Goal: Task Accomplishment & Management: Use online tool/utility

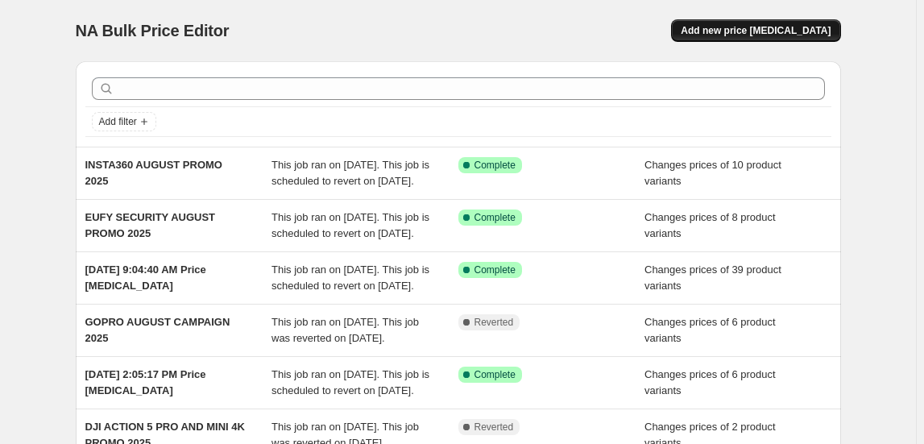
click at [764, 24] on span "Add new price [MEDICAL_DATA]" at bounding box center [755, 30] width 150 height 13
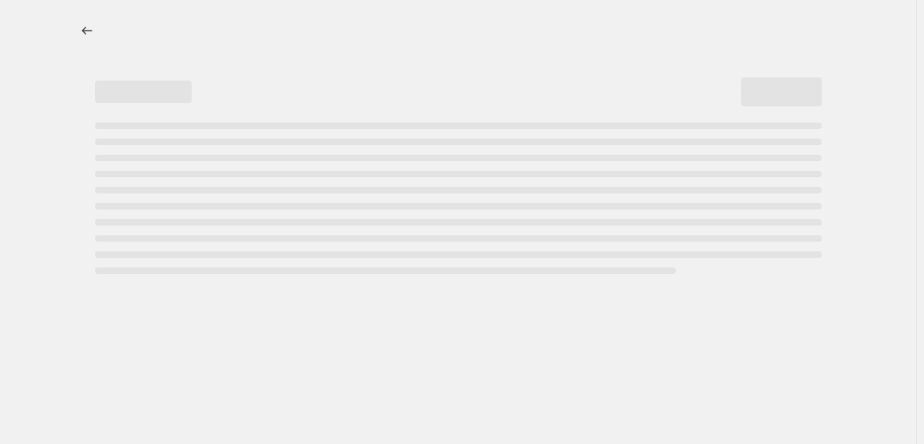
select select "percentage"
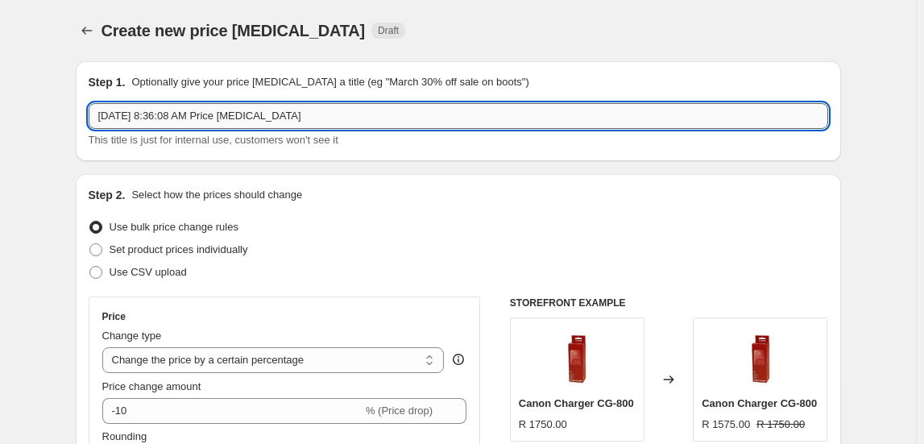
click at [249, 117] on input "[DATE] 8:36:08 AM Price [MEDICAL_DATA]" at bounding box center [458, 116] width 739 height 26
type input "GOPRO AUGUST PROMO 2025"
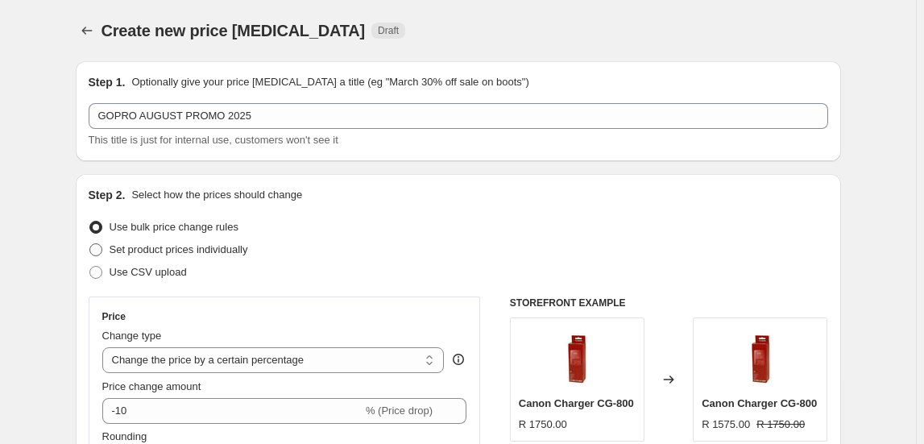
click at [220, 247] on span "Set product prices individually" at bounding box center [179, 249] width 138 height 12
click at [90, 244] on input "Set product prices individually" at bounding box center [89, 243] width 1 height 1
radio input "true"
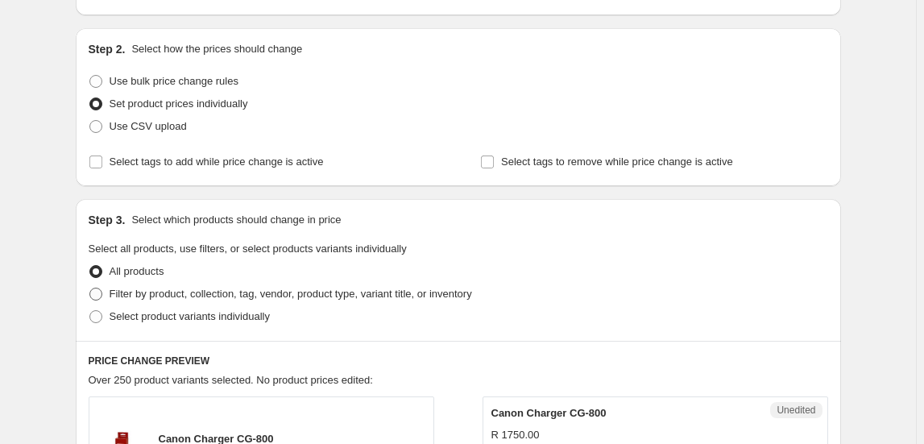
click at [190, 295] on span "Filter by product, collection, tag, vendor, product type, variant title, or inv…" at bounding box center [291, 293] width 362 height 12
click at [90, 288] on input "Filter by product, collection, tag, vendor, product type, variant title, or inv…" at bounding box center [89, 287] width 1 height 1
radio input "true"
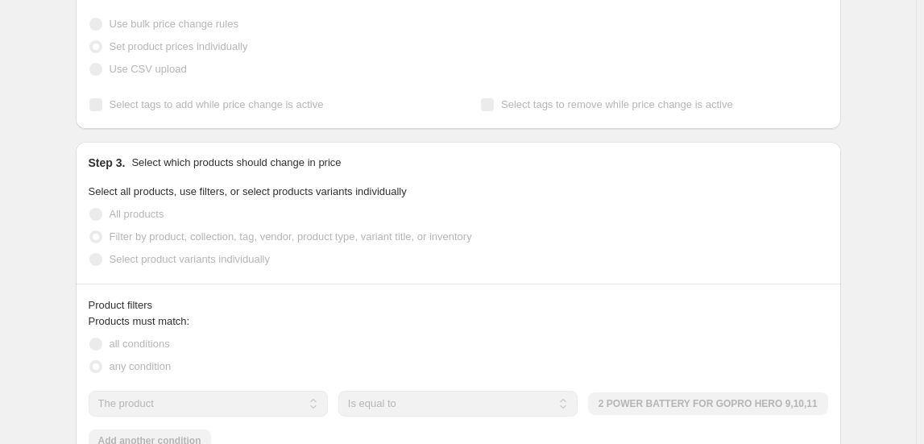
scroll to position [292, 0]
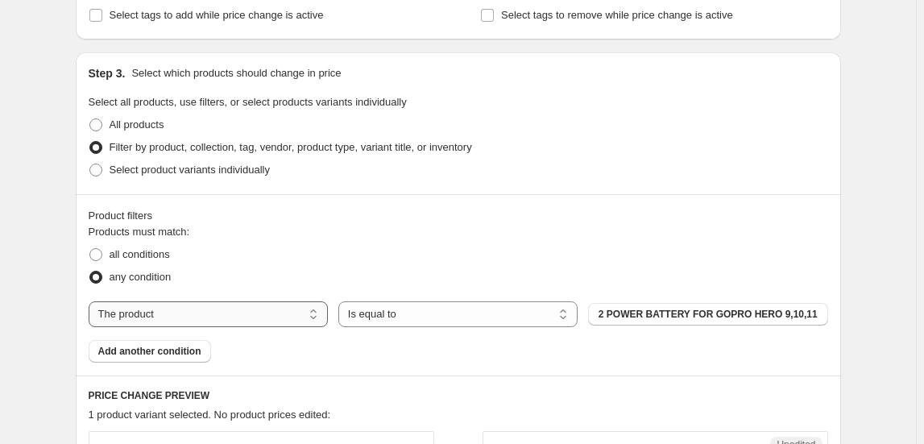
click at [194, 308] on select "The product The product's collection The product's tag The product's vendor The…" at bounding box center [208, 314] width 239 height 26
select select "collection"
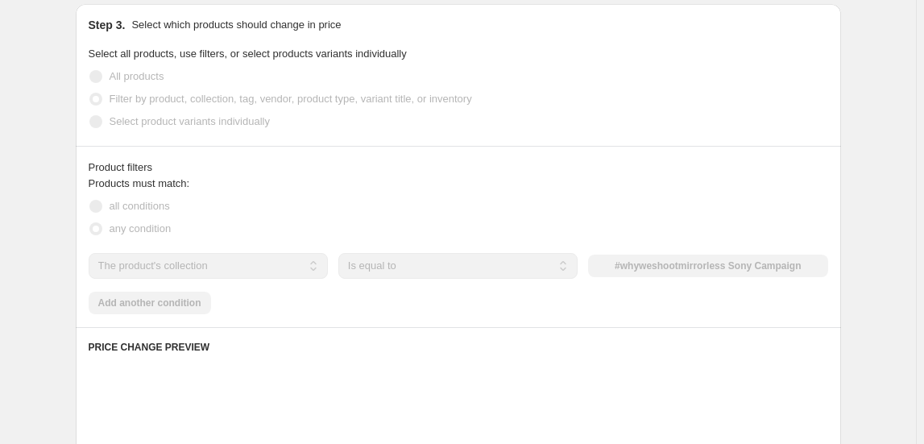
scroll to position [366, 0]
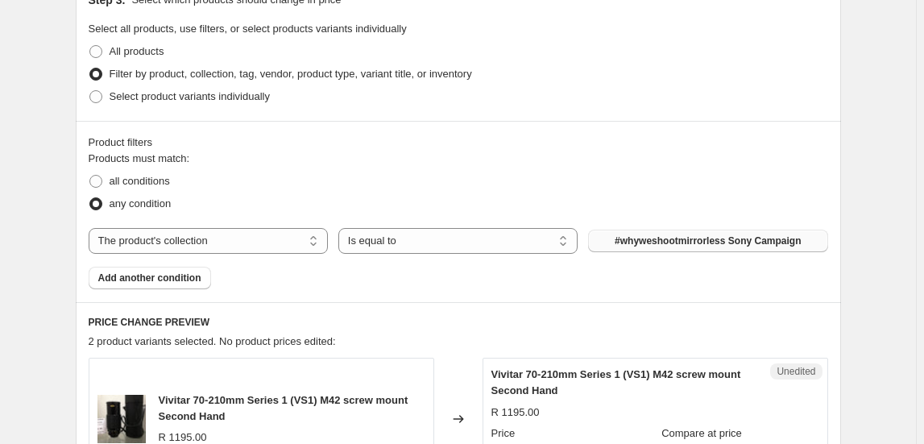
click at [635, 232] on button "#whyweshootmirrorless Sony Campaign" at bounding box center [707, 240] width 239 height 23
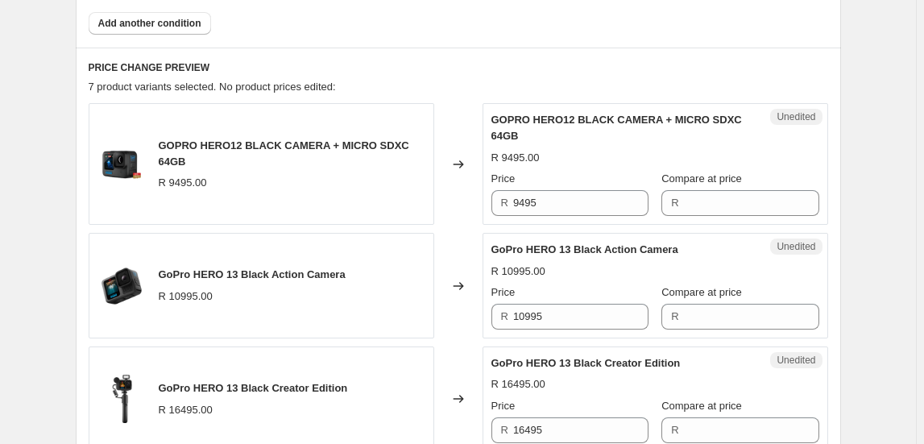
scroll to position [659, 0]
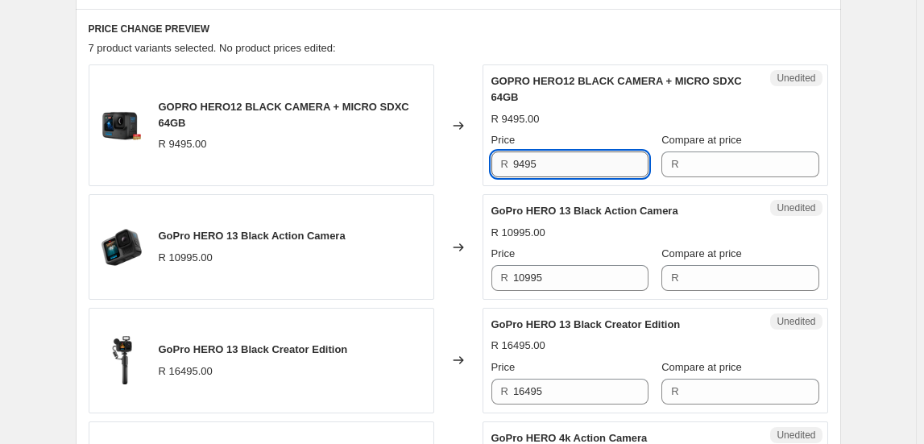
click at [523, 168] on input "9495" at bounding box center [580, 164] width 135 height 26
type input "9495"
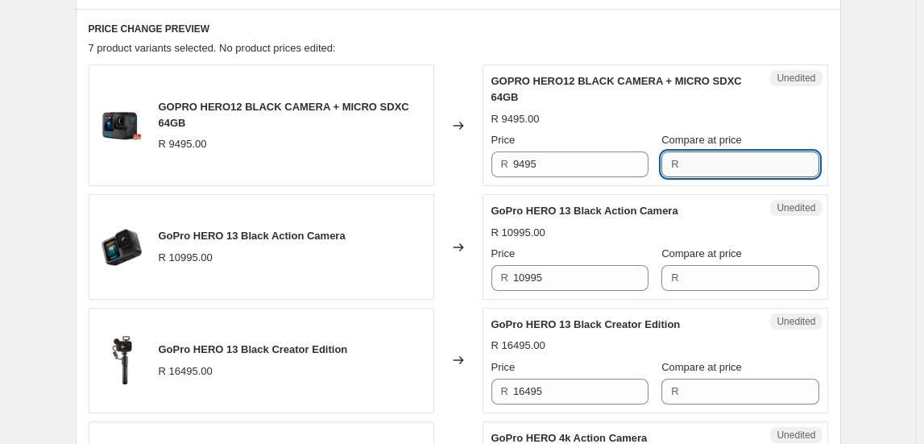
paste input "9495"
type input "9495"
click at [608, 166] on input "9495" at bounding box center [580, 164] width 135 height 26
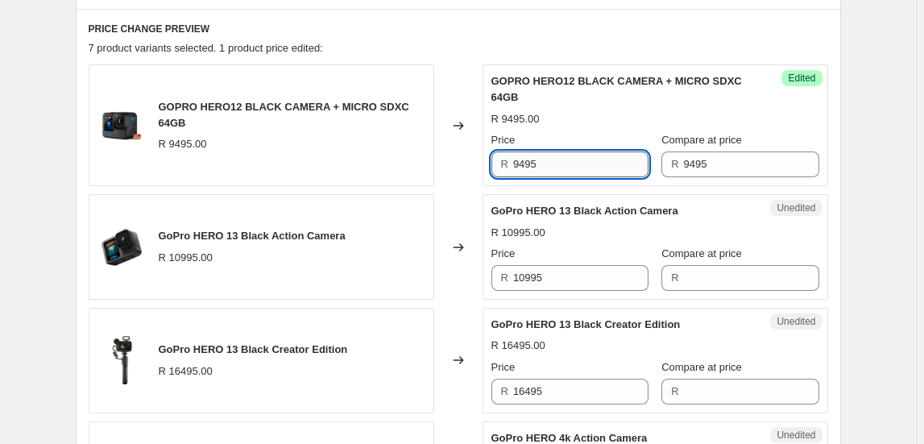
click at [605, 169] on input "9495" at bounding box center [580, 164] width 135 height 26
click at [606, 170] on input "9495" at bounding box center [580, 164] width 135 height 26
type input "7995"
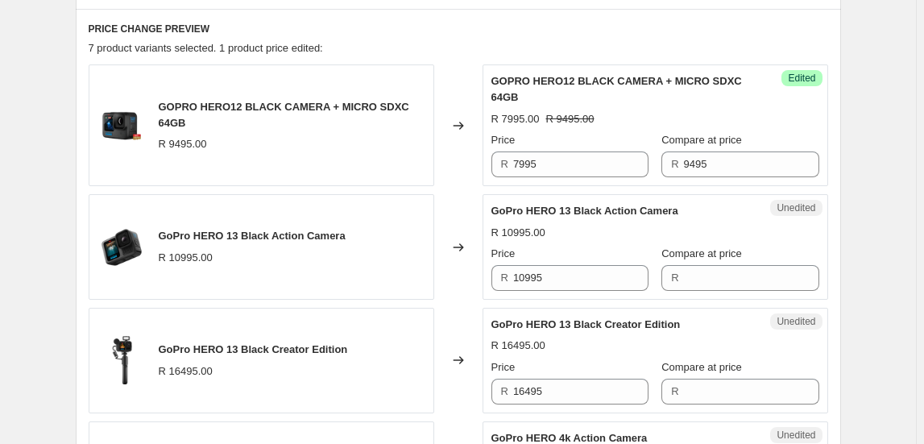
click at [622, 28] on h6 "PRICE CHANGE PREVIEW" at bounding box center [458, 29] width 739 height 13
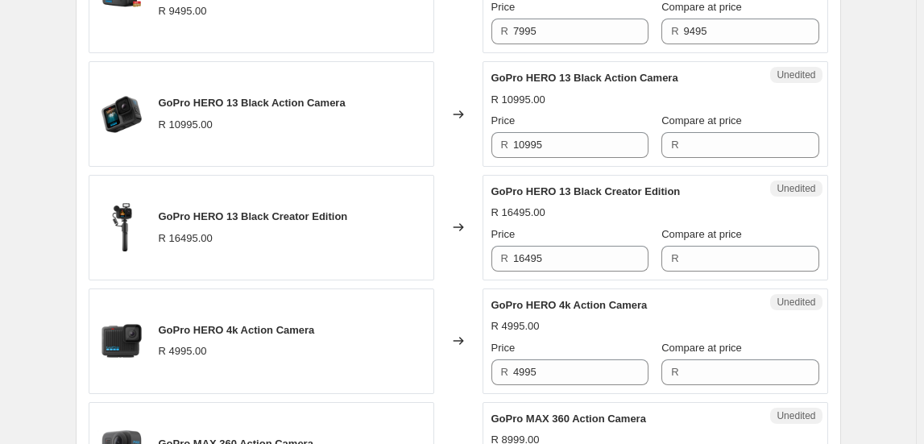
scroll to position [805, 0]
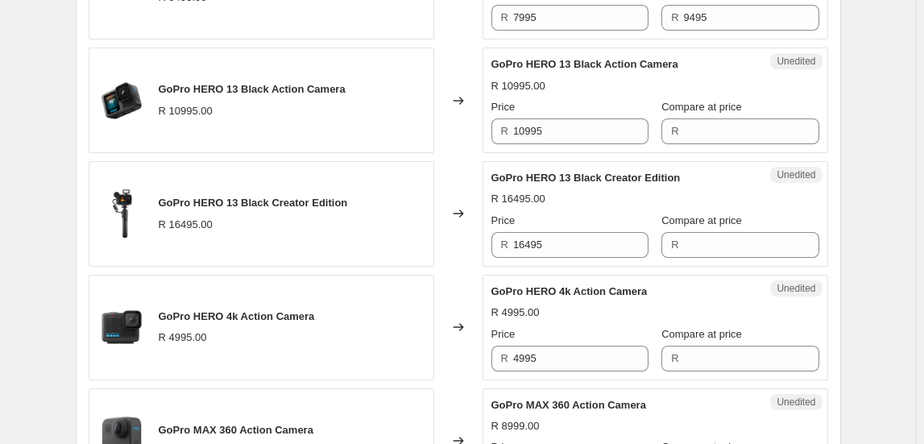
click at [564, 59] on span "GoPro HERO 13 Black Action Camera" at bounding box center [584, 64] width 187 height 12
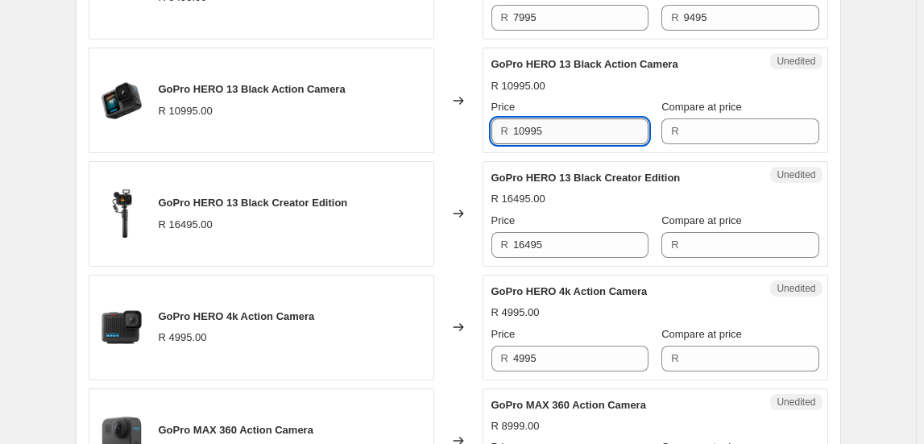
click at [544, 132] on input "10995" at bounding box center [580, 131] width 135 height 26
drag, startPoint x: 544, startPoint y: 132, endPoint x: 519, endPoint y: 124, distance: 25.5
click at [519, 124] on input "10995" at bounding box center [580, 131] width 135 height 26
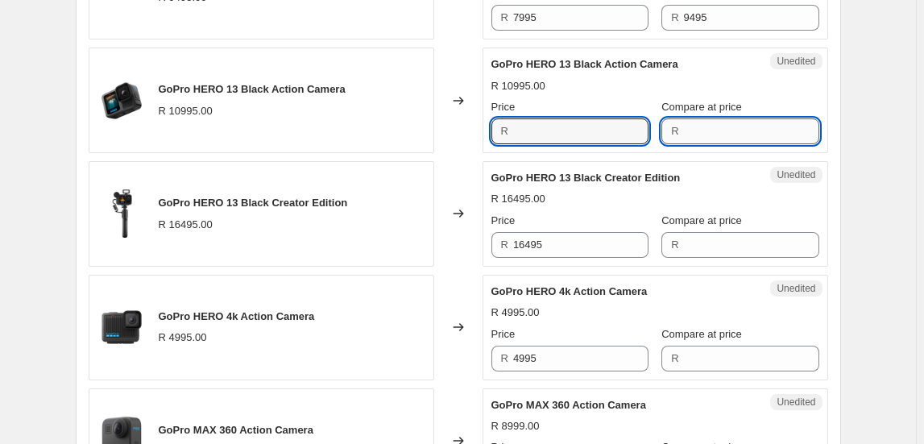
type input "10995"
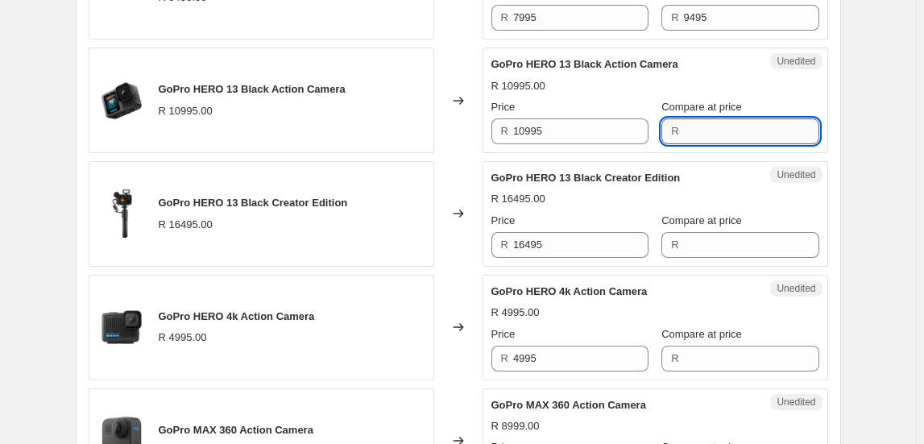
paste input "10995"
type input "10995"
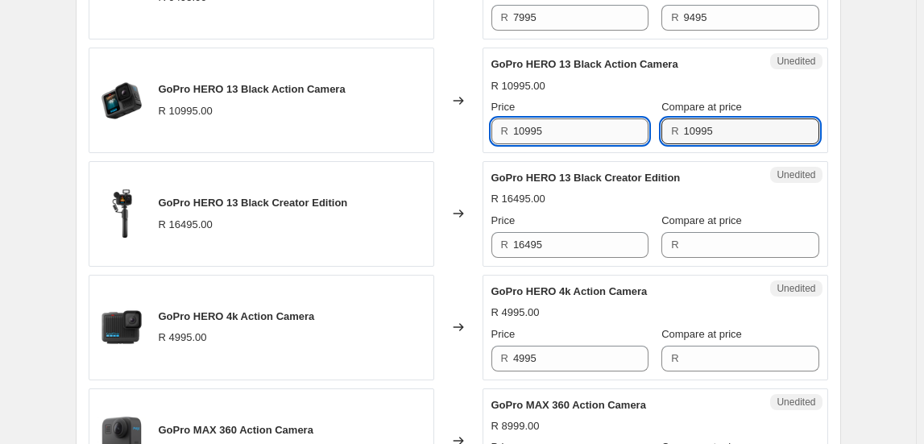
click at [595, 124] on input "10995" at bounding box center [580, 131] width 135 height 26
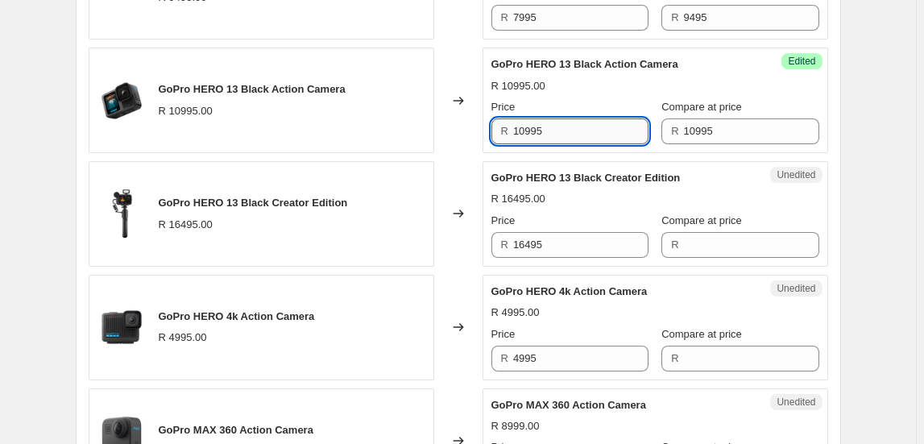
click at [595, 124] on input "10995" at bounding box center [580, 131] width 135 height 26
type input "9995"
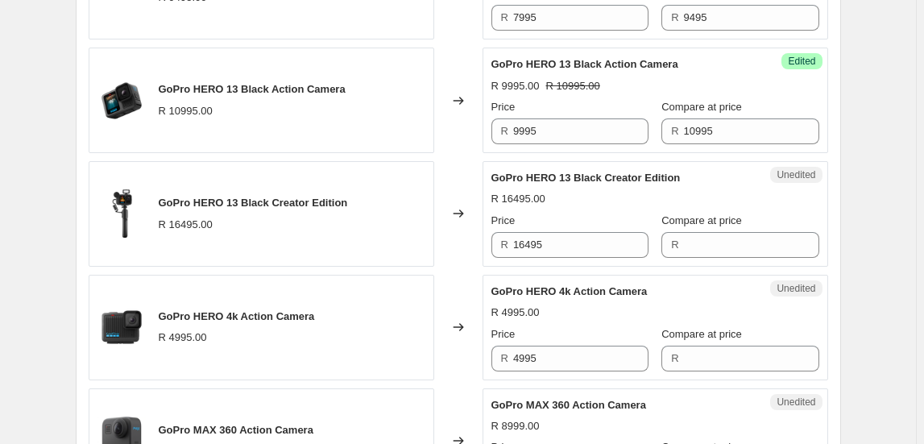
click at [899, 232] on div "Create new price [MEDICAL_DATA]. This page is ready Create new price [MEDICAL_D…" at bounding box center [458, 114] width 916 height 1839
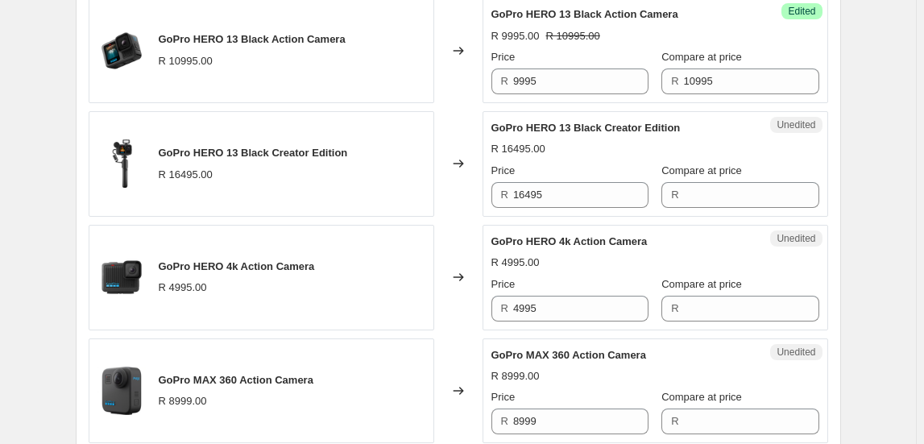
scroll to position [878, 0]
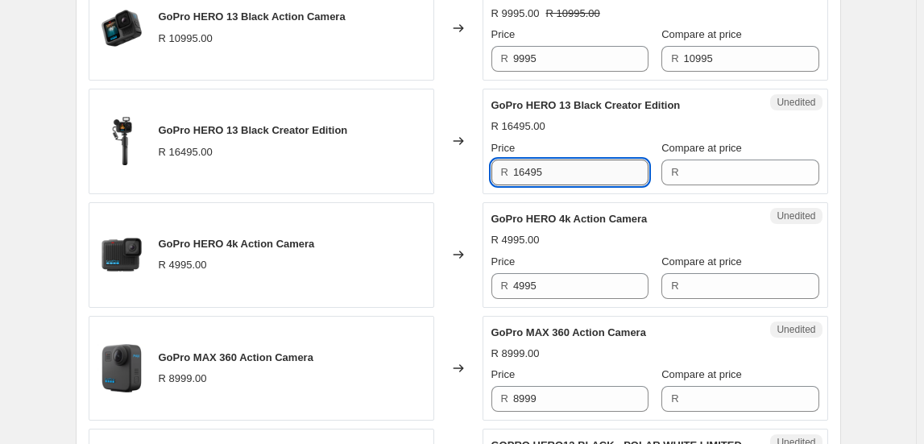
click at [560, 164] on input "16495" at bounding box center [580, 172] width 135 height 26
type input "16495"
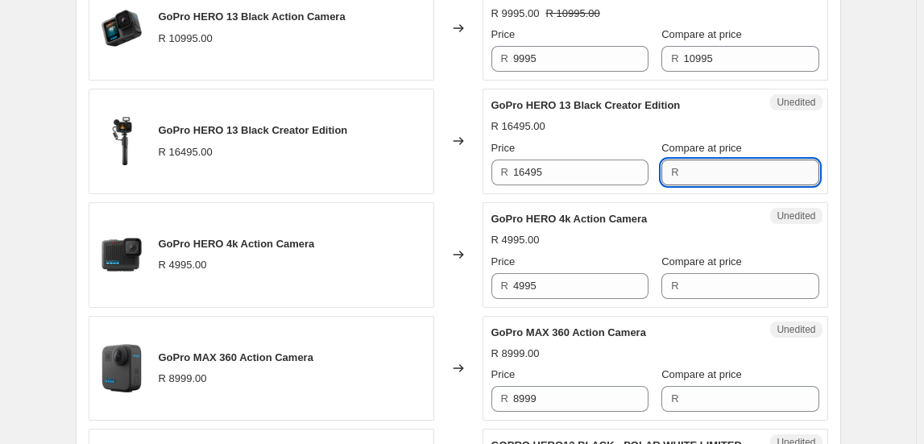
paste input "16495"
type input "16495"
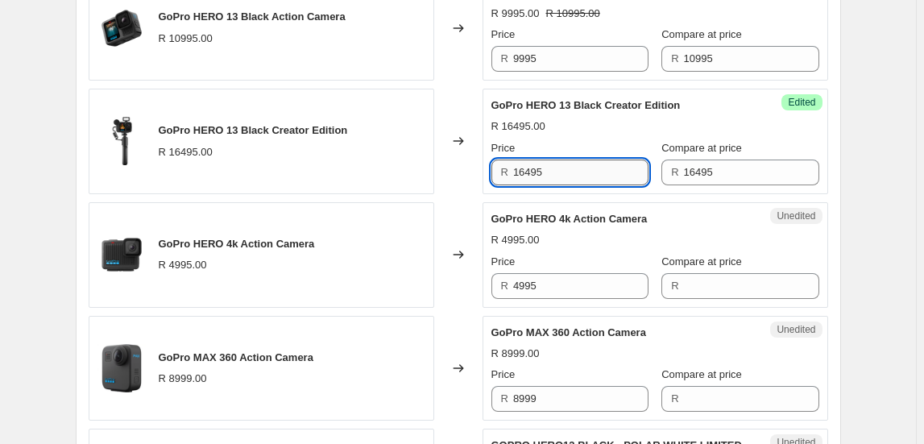
click at [588, 174] on input "16495" at bounding box center [580, 172] width 135 height 26
type input "14995"
drag, startPoint x: 883, startPoint y: 270, endPoint x: 877, endPoint y: 277, distance: 9.7
click at [883, 271] on div "Create new price [MEDICAL_DATA]. This page is ready Create new price [MEDICAL_D…" at bounding box center [458, 41] width 916 height 1839
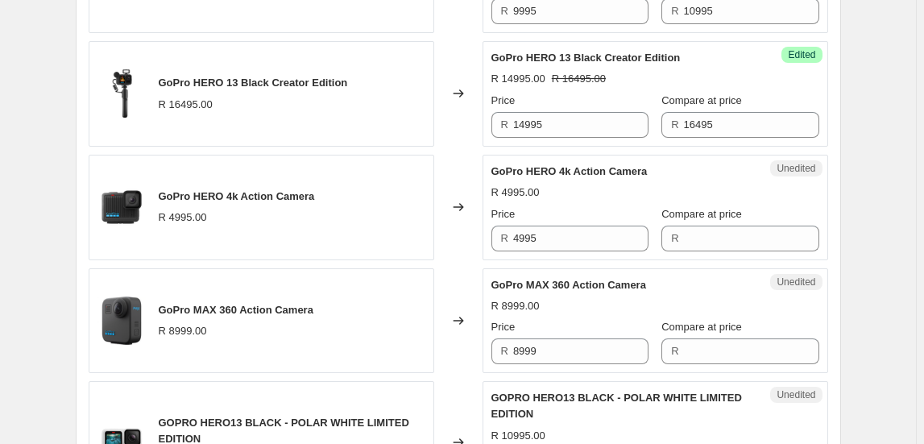
scroll to position [951, 0]
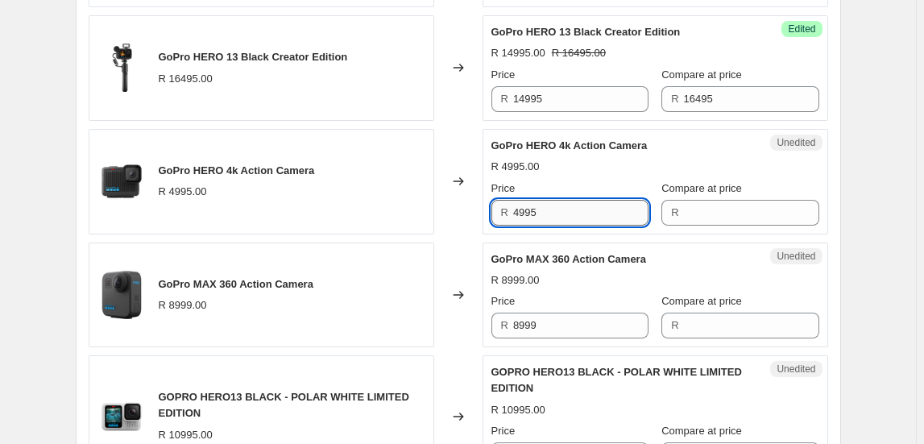
click at [548, 215] on input "4995" at bounding box center [580, 213] width 135 height 26
type input "4995"
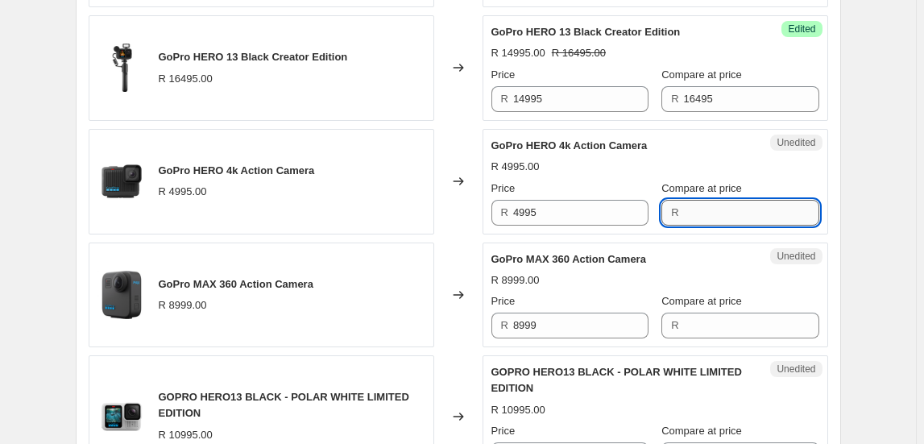
paste input "4995"
type input "4995"
click at [537, 212] on input "4995" at bounding box center [580, 213] width 135 height 26
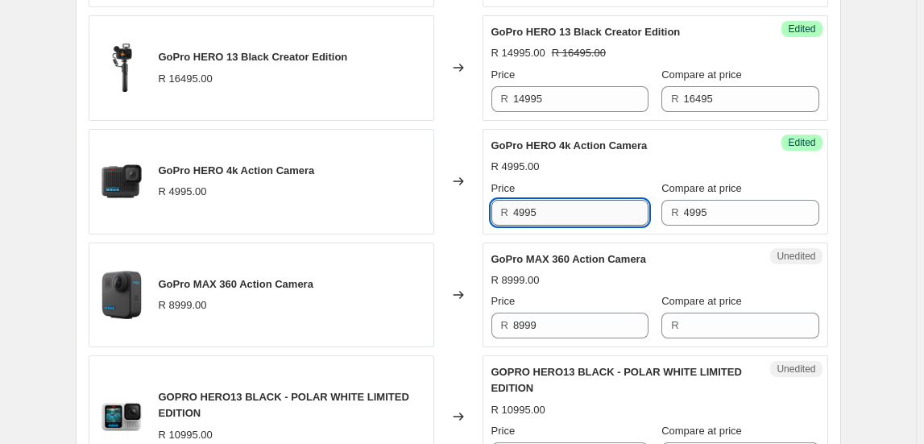
click at [537, 212] on input "4995" at bounding box center [580, 213] width 135 height 26
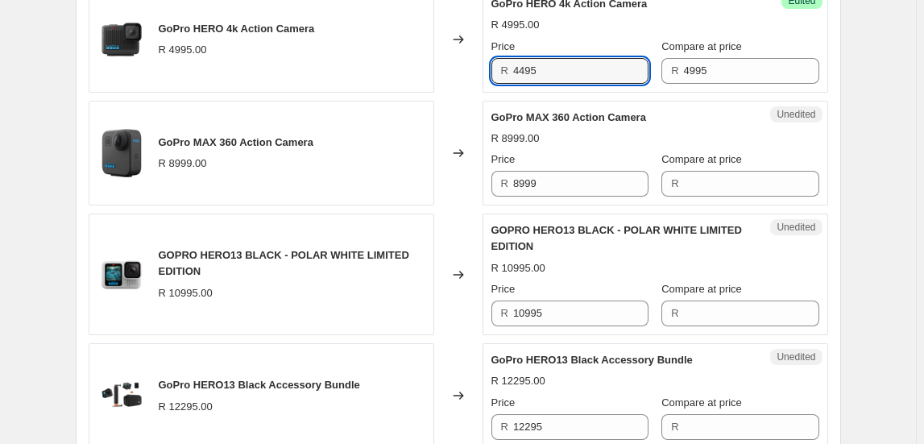
scroll to position [1171, 0]
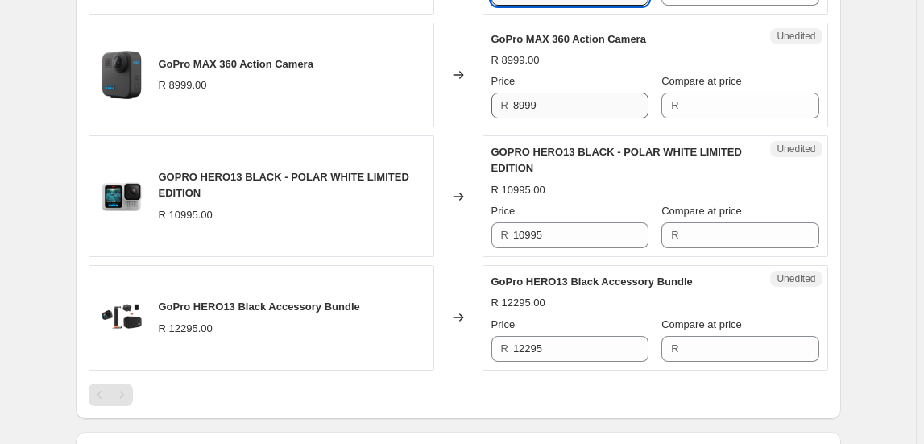
type input "4495"
click at [545, 101] on input "8999" at bounding box center [580, 106] width 135 height 26
click at [552, 111] on input "8999" at bounding box center [580, 106] width 135 height 26
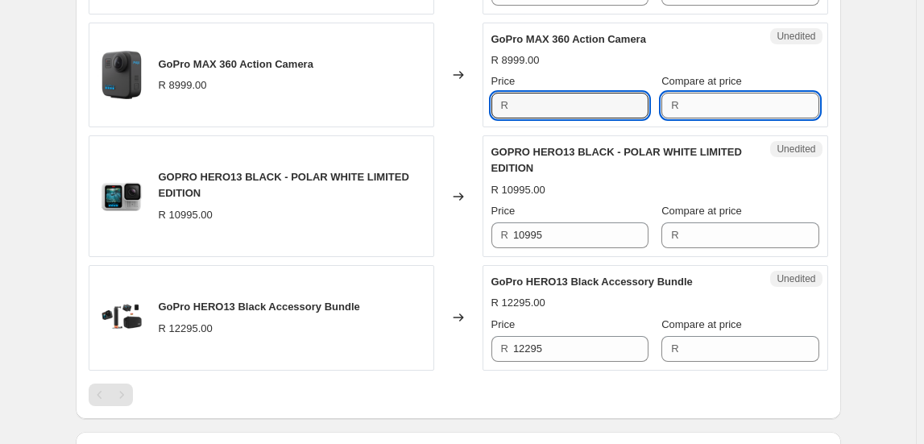
type input "8999"
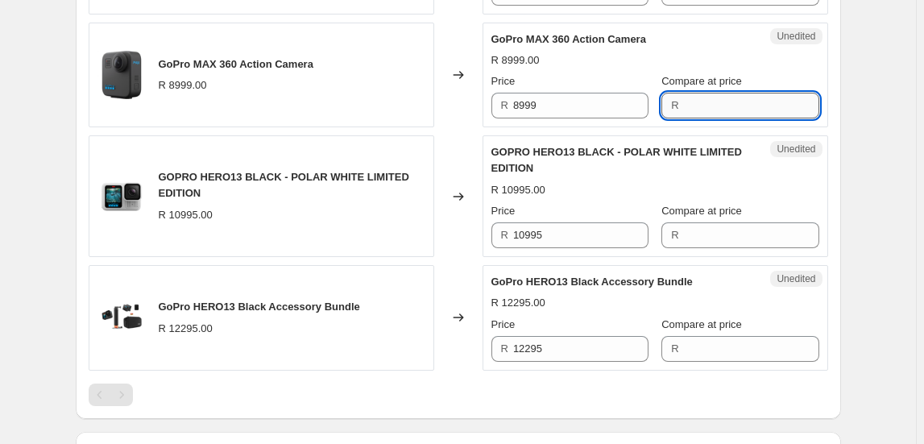
paste input "8999"
type input "8999"
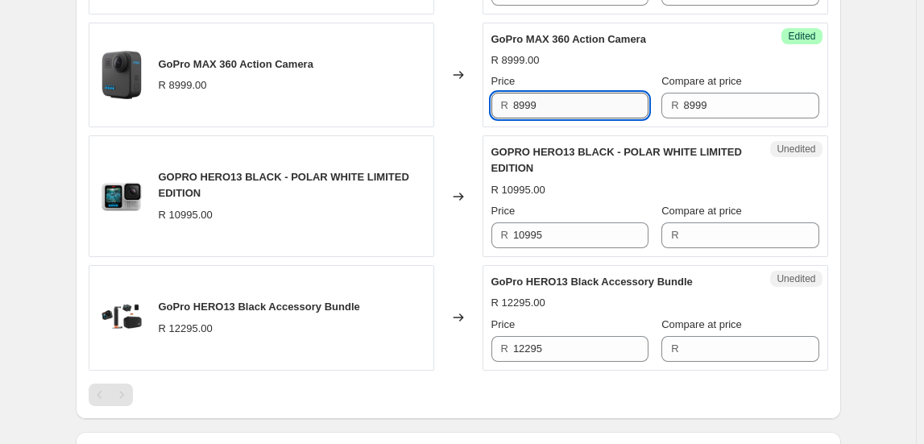
click at [569, 93] on input "8999" at bounding box center [580, 106] width 135 height 26
type input "7995"
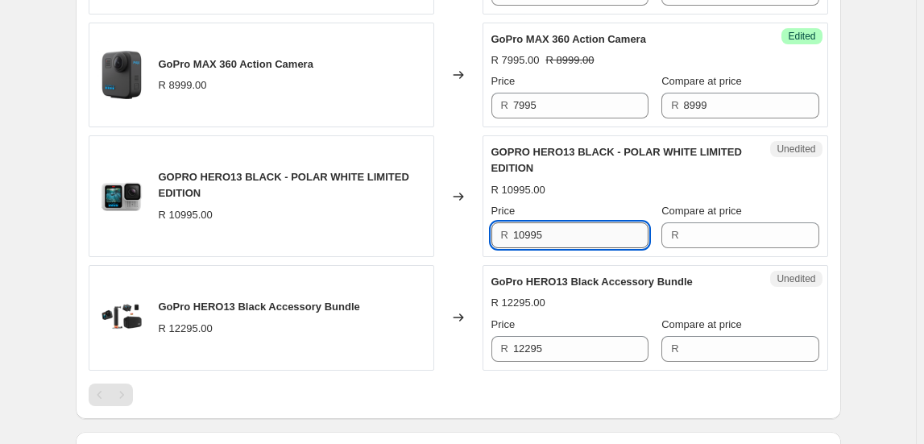
click at [529, 234] on input "10995" at bounding box center [580, 235] width 135 height 26
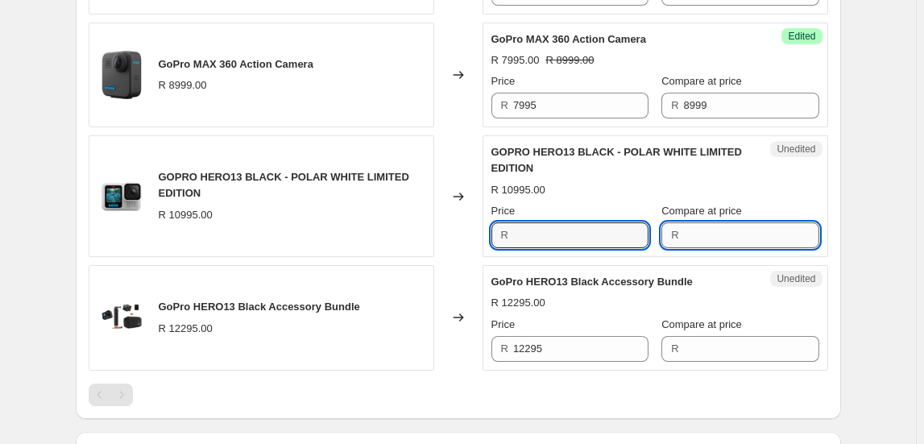
type input "10995"
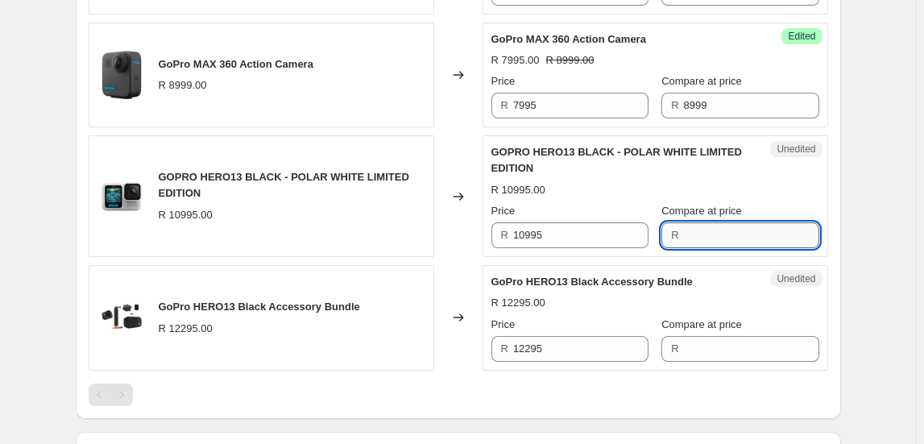
paste input "10995"
type input "10995"
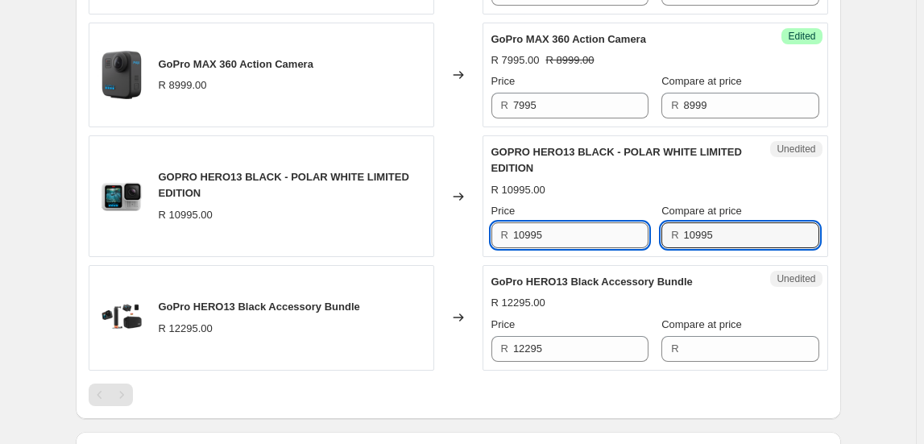
click at [571, 223] on input "10995" at bounding box center [580, 235] width 135 height 26
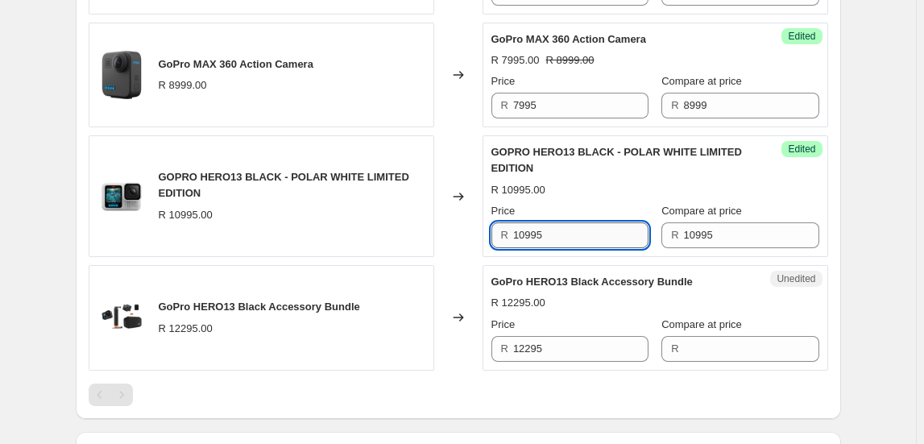
click at [571, 223] on input "10995" at bounding box center [580, 235] width 135 height 26
type input "9995"
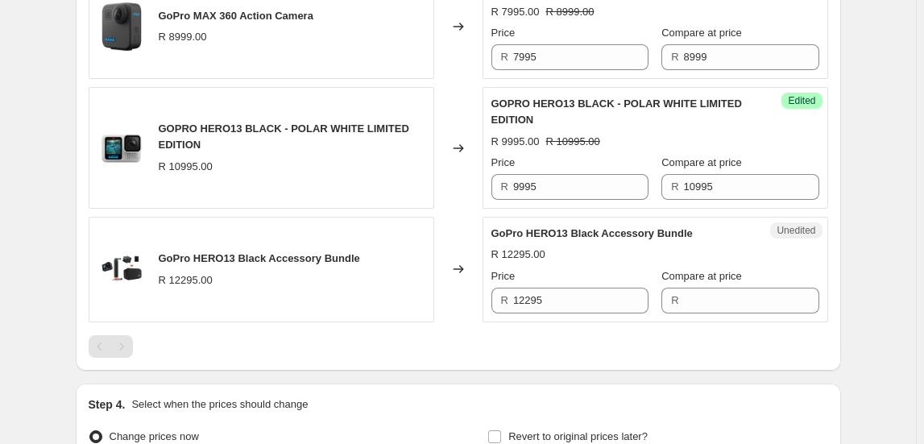
scroll to position [1244, 0]
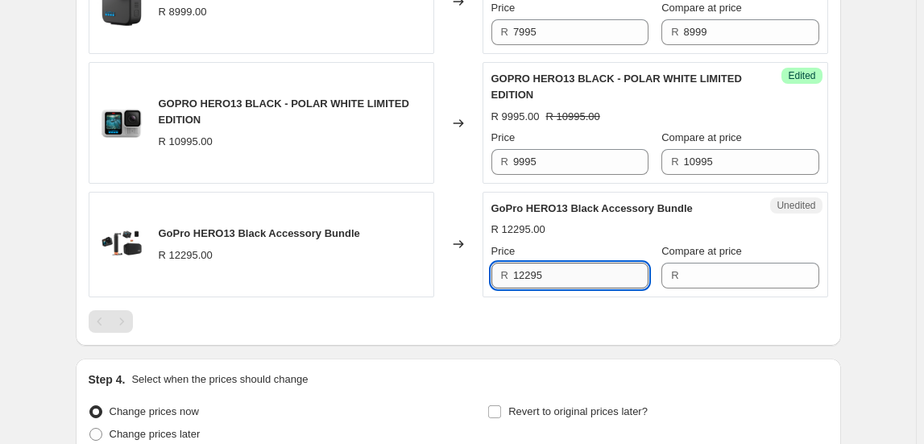
click at [551, 279] on input "12295" at bounding box center [580, 276] width 135 height 26
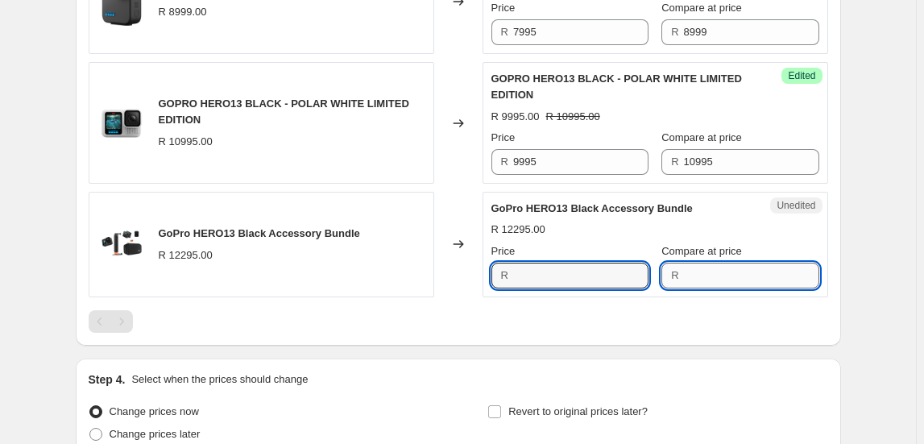
type input "12295"
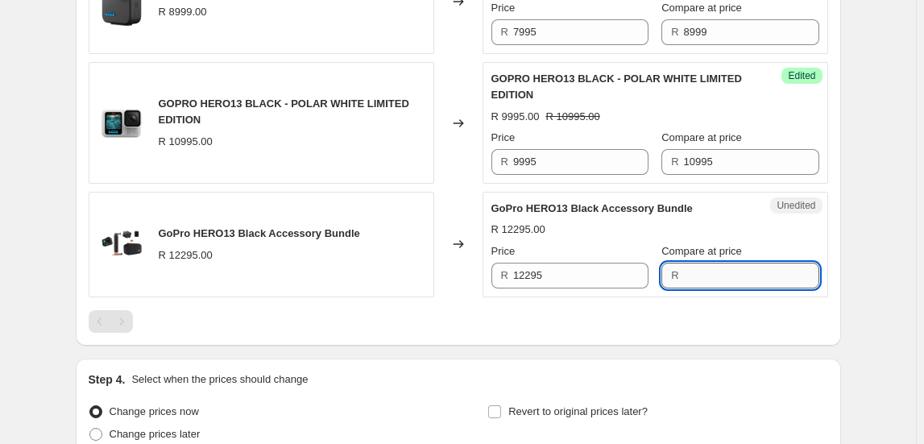
paste input "12295"
type input "12295"
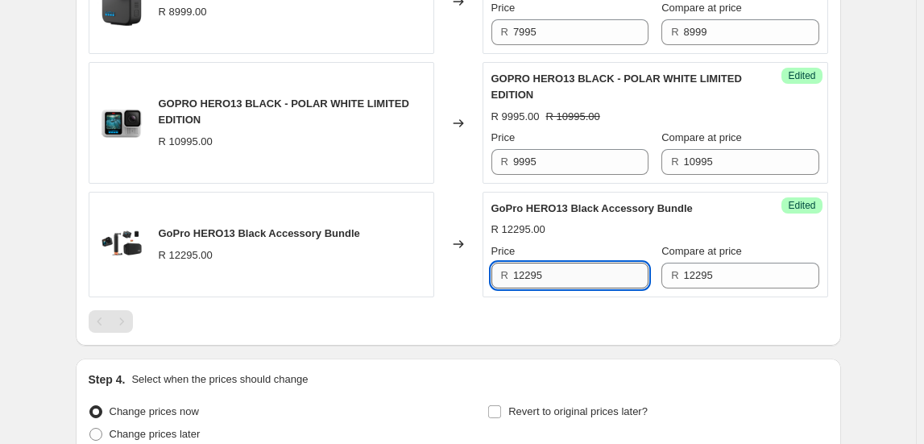
click at [589, 277] on input "12295" at bounding box center [580, 276] width 135 height 26
type input "10995"
click at [576, 323] on div at bounding box center [458, 321] width 739 height 23
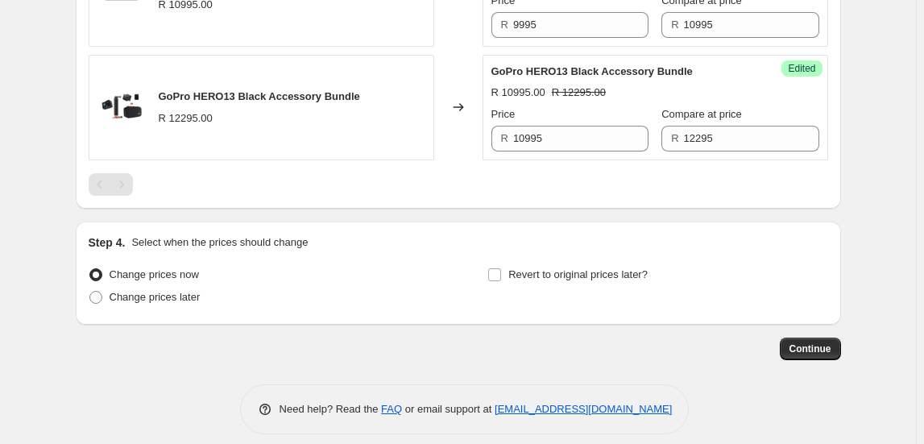
scroll to position [1391, 0]
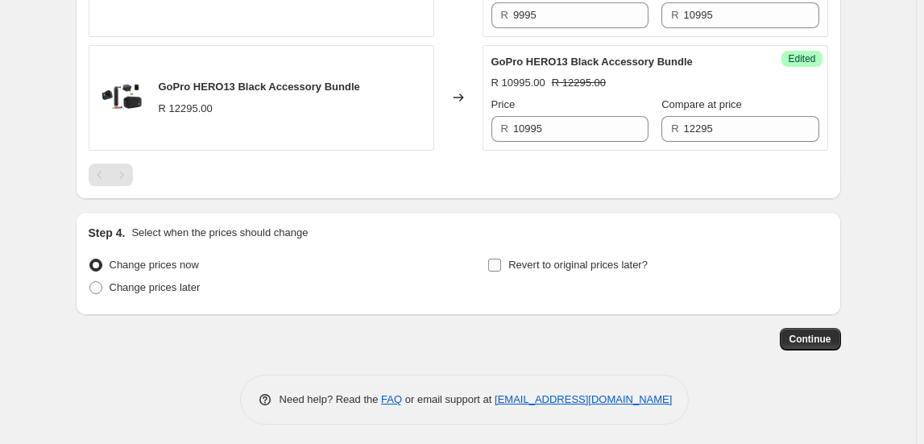
click at [599, 258] on span "Revert to original prices later?" at bounding box center [577, 264] width 139 height 12
click at [501, 258] on input "Revert to original prices later?" at bounding box center [494, 264] width 13 height 13
checkbox input "true"
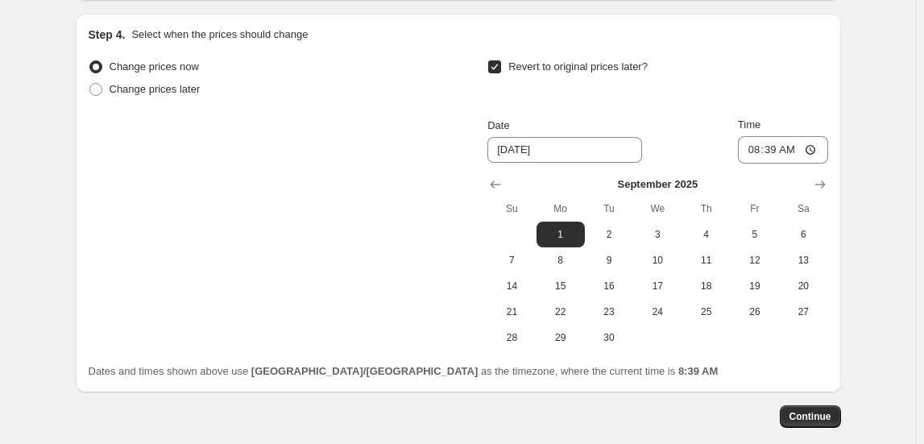
scroll to position [1610, 0]
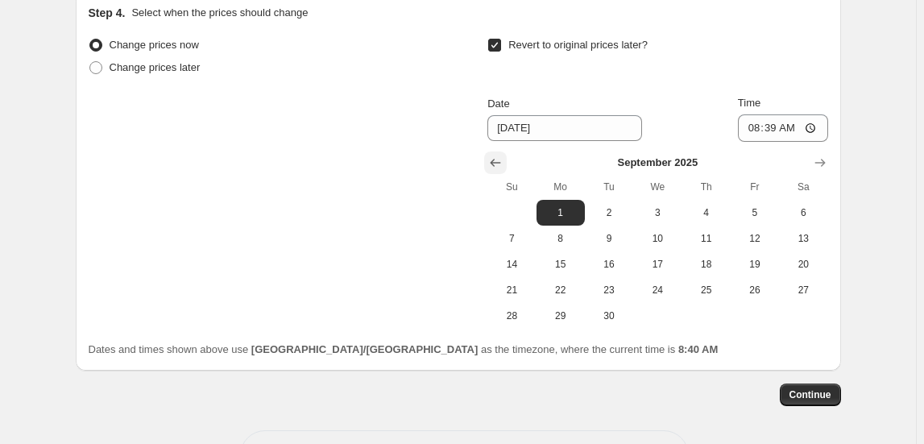
click at [491, 151] on button "Show previous month, August 2025" at bounding box center [495, 162] width 23 height 23
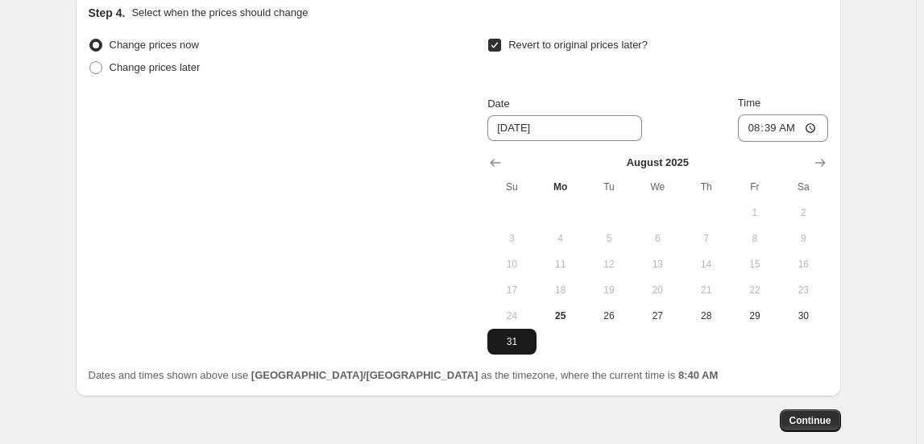
click at [515, 335] on span "31" at bounding box center [511, 341] width 35 height 13
type input "[DATE]"
click at [754, 126] on input "08:39" at bounding box center [783, 127] width 90 height 27
click at [745, 121] on input "15:39" at bounding box center [783, 127] width 90 height 27
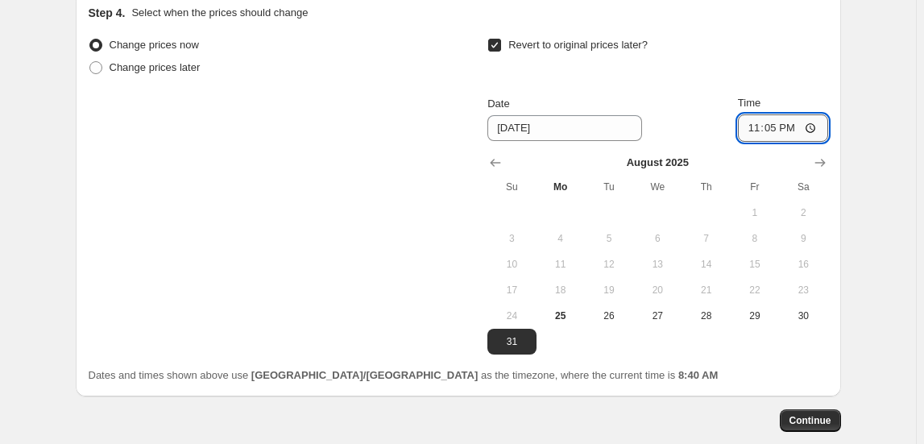
type input "23:50"
click at [787, 367] on div "Dates and times shown above use [GEOGRAPHIC_DATA]/[GEOGRAPHIC_DATA] as the time…" at bounding box center [458, 375] width 739 height 16
click at [809, 414] on span "Continue" at bounding box center [810, 420] width 42 height 13
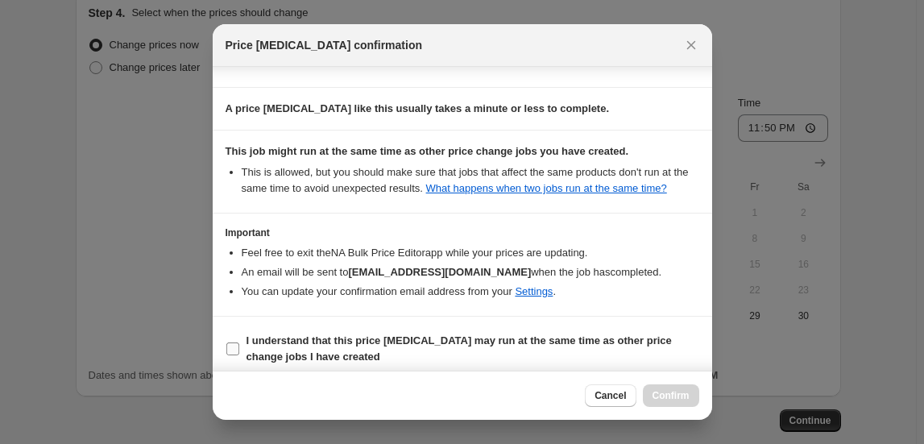
scroll to position [163, 0]
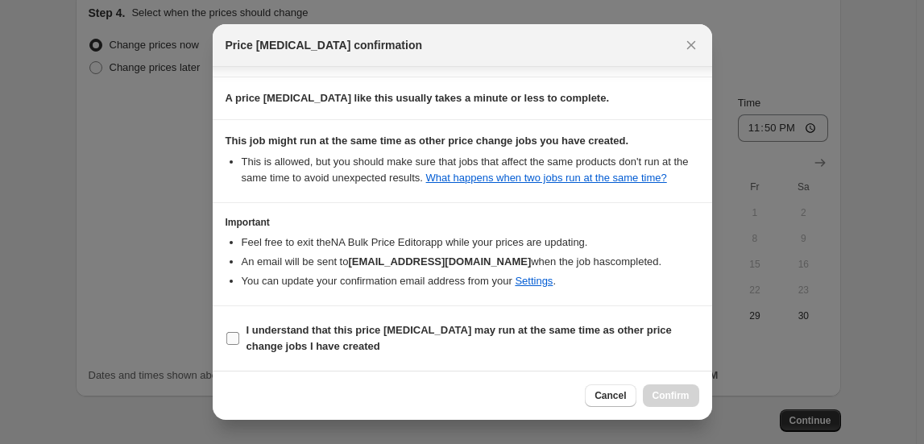
click at [464, 339] on span "I understand that this price [MEDICAL_DATA] may run at the same time as other p…" at bounding box center [472, 338] width 453 height 32
click at [239, 339] on input "I understand that this price [MEDICAL_DATA] may run at the same time as other p…" at bounding box center [232, 338] width 13 height 13
checkbox input "true"
click at [669, 393] on span "Confirm" at bounding box center [670, 395] width 37 height 13
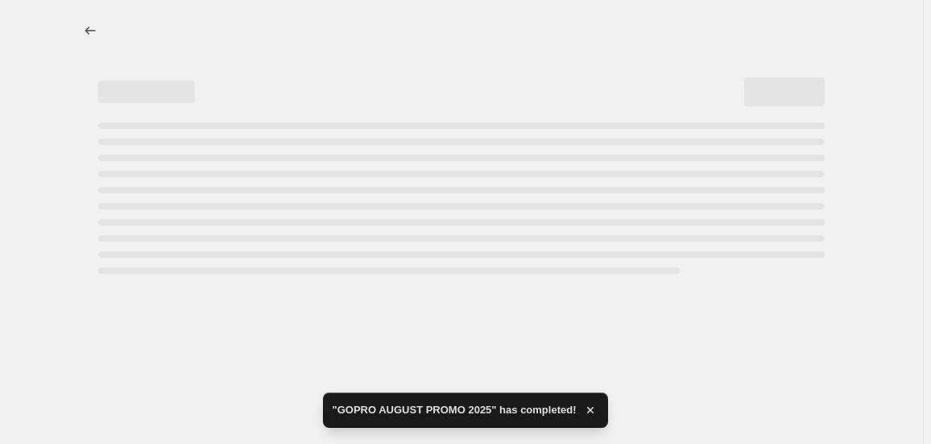
select select "collection"
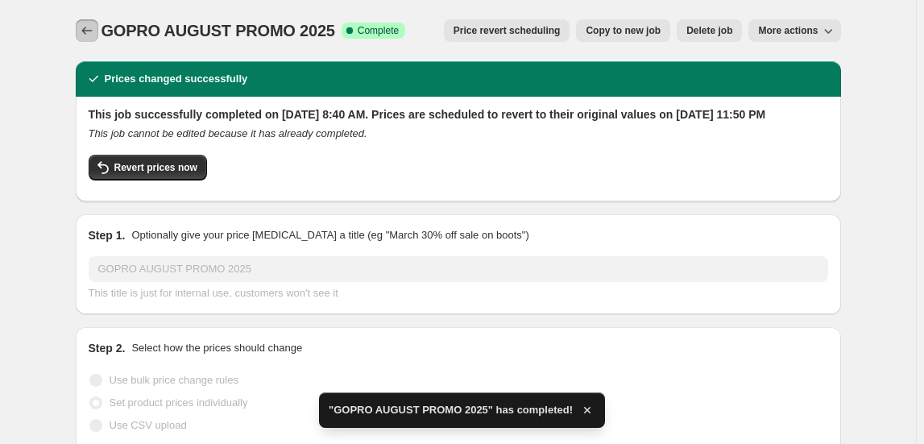
click at [88, 37] on icon "Price change jobs" at bounding box center [87, 31] width 16 height 16
